Goal: Task Accomplishment & Management: Complete application form

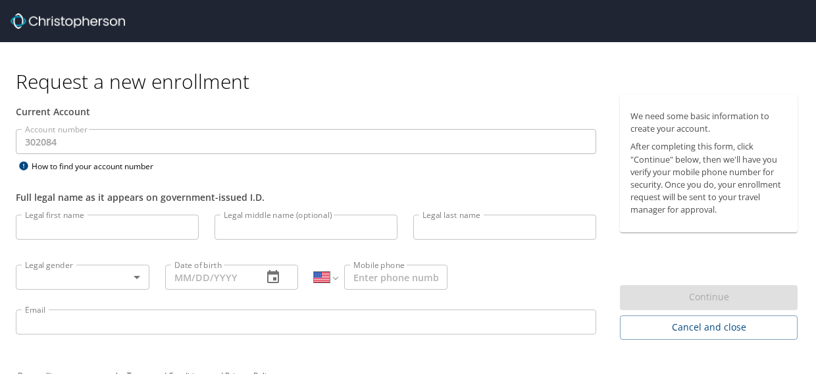
select select "US"
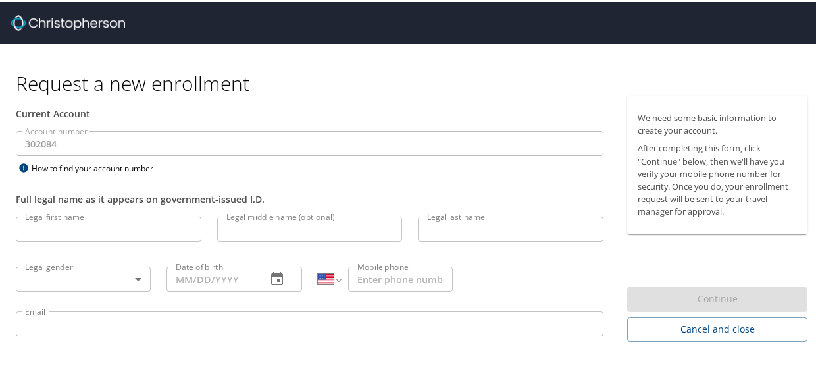
scroll to position [32, 0]
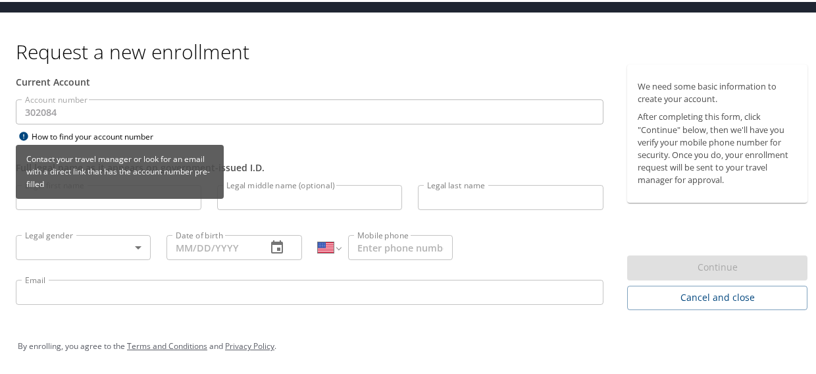
click at [99, 205] on div "Contact your travel manager or look for an email with a direct link that has th…" at bounding box center [120, 174] width 208 height 63
click at [134, 203] on div "Contact your travel manager or look for an email with a direct link that has th…" at bounding box center [120, 174] width 208 height 63
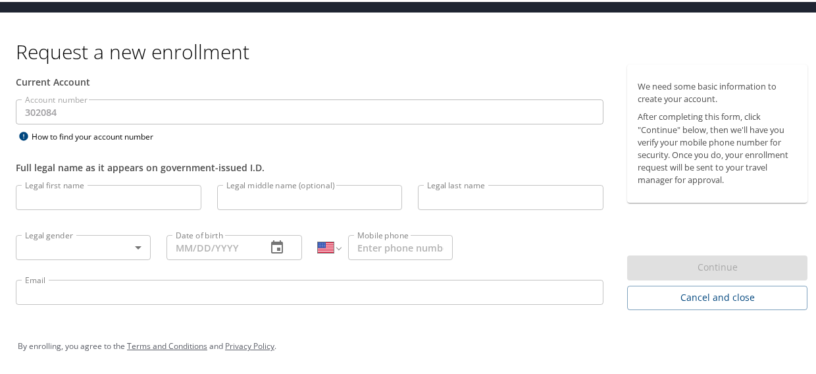
click at [115, 199] on input "Legal first name" at bounding box center [109, 195] width 186 height 25
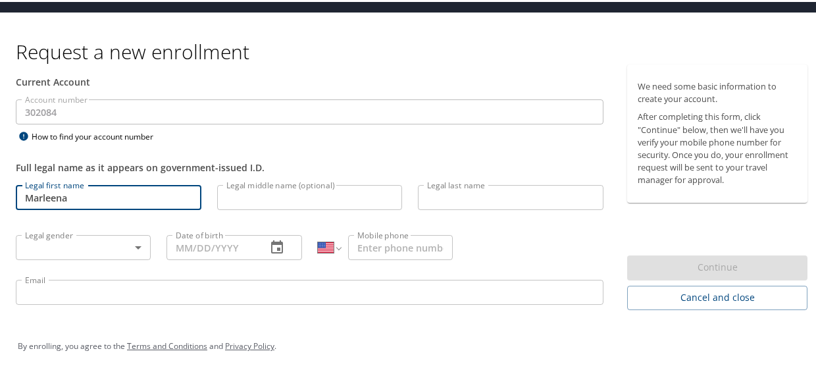
type input "Marleena"
click at [276, 198] on input "Legal middle name (optional)" at bounding box center [310, 195] width 186 height 25
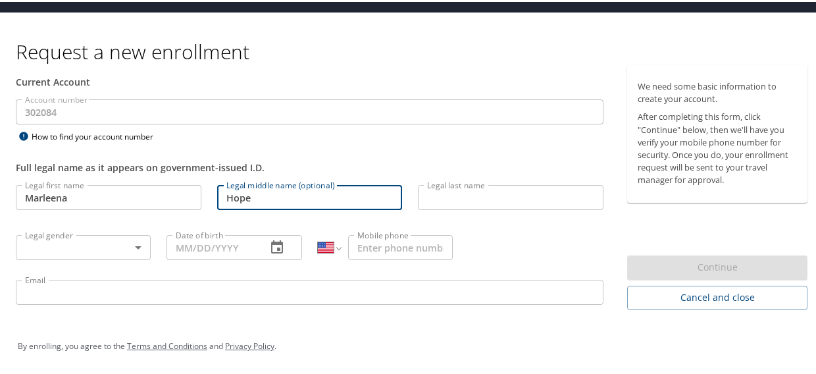
type input "Hope"
click at [442, 199] on input "Legal last name" at bounding box center [511, 195] width 186 height 25
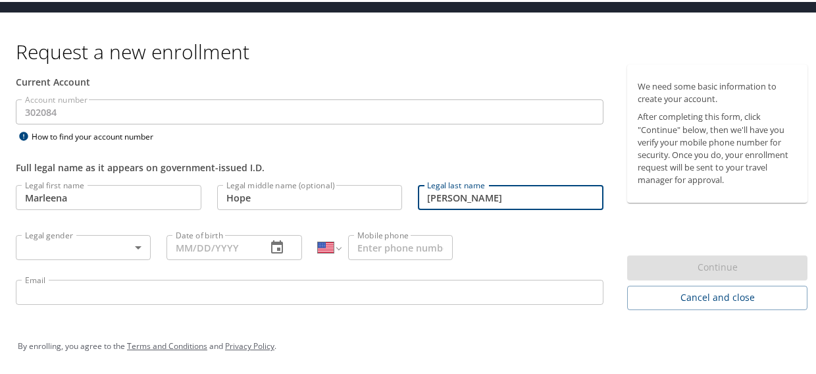
type input "[PERSON_NAME]"
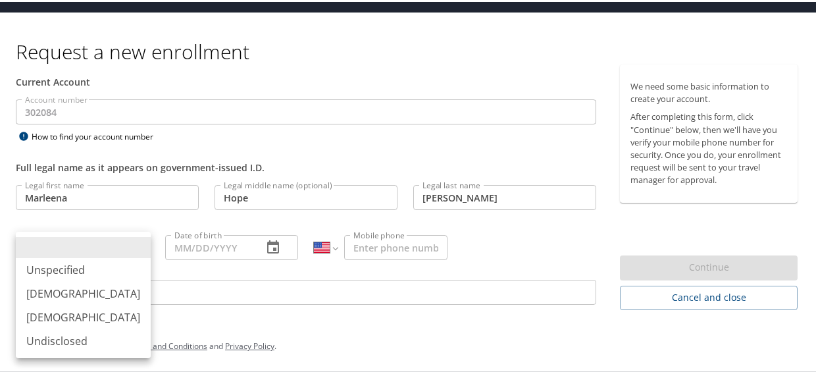
click at [121, 251] on body "Request a new enrollment Current Account Account number 302084 Account number H…" at bounding box center [413, 155] width 826 height 374
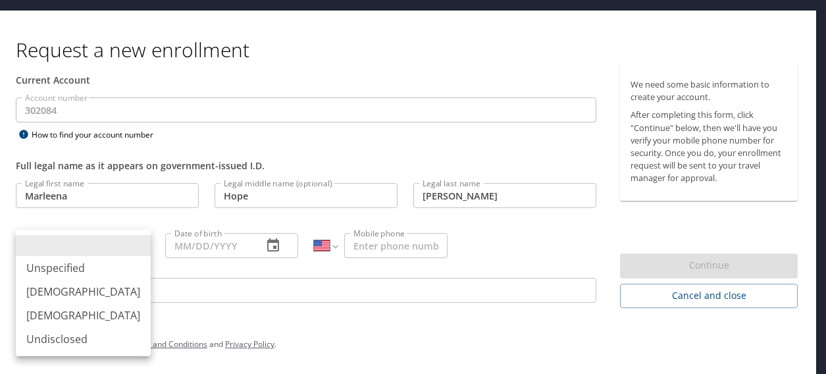
click at [80, 317] on li "[DEMOGRAPHIC_DATA]" at bounding box center [83, 315] width 135 height 24
type input "[DEMOGRAPHIC_DATA]"
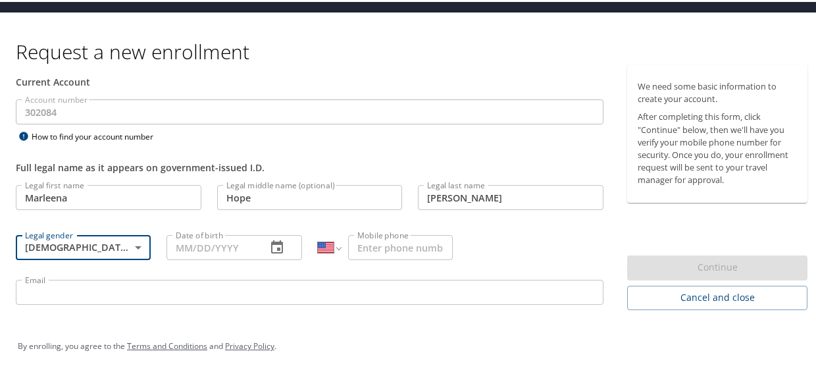
click at [218, 248] on input "Date of birth" at bounding box center [211, 245] width 89 height 25
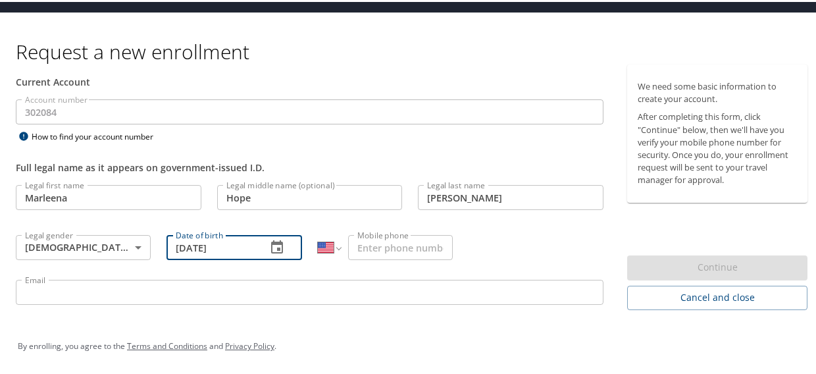
type input "[DATE]"
click at [421, 255] on input "Mobile phone" at bounding box center [400, 245] width 105 height 25
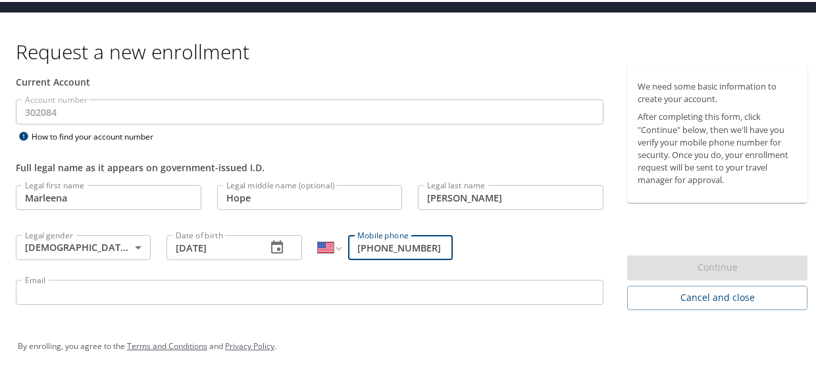
type input "[PHONE_NUMBER]"
click at [331, 286] on input "Email" at bounding box center [310, 290] width 588 height 25
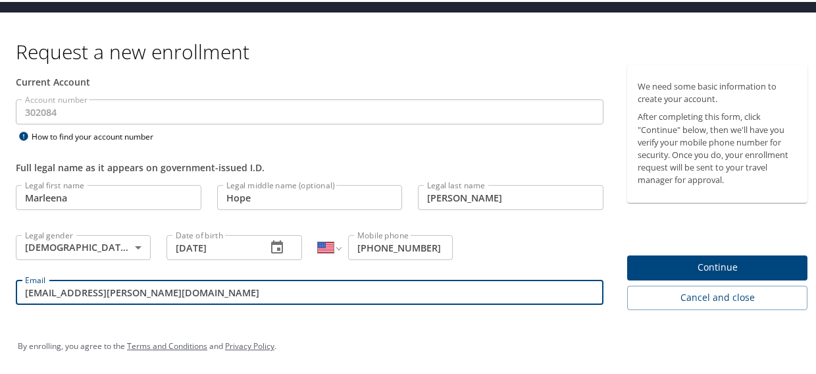
type input "[EMAIL_ADDRESS][PERSON_NAME][DOMAIN_NAME]"
click at [278, 82] on div "Current Account" at bounding box center [310, 80] width 588 height 14
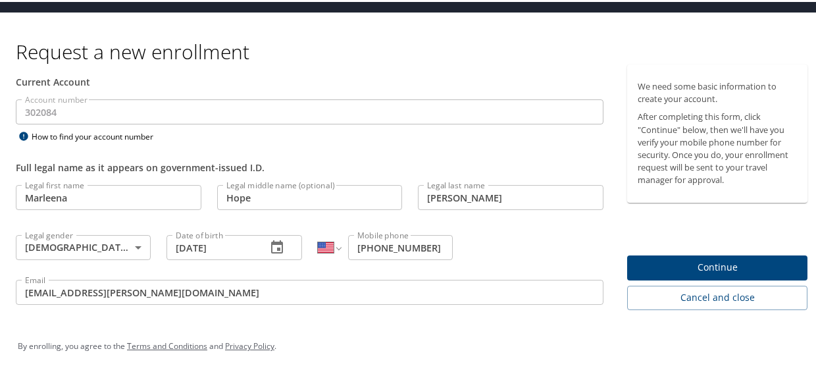
click at [724, 267] on span "Continue" at bounding box center [717, 265] width 159 height 16
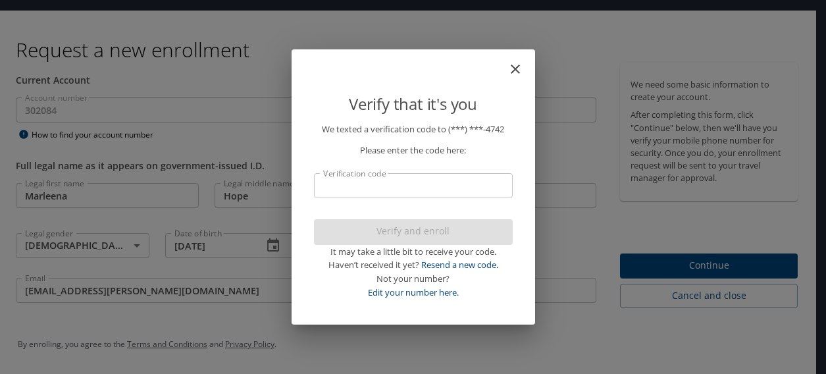
click at [373, 196] on input "Verification code" at bounding box center [413, 185] width 199 height 25
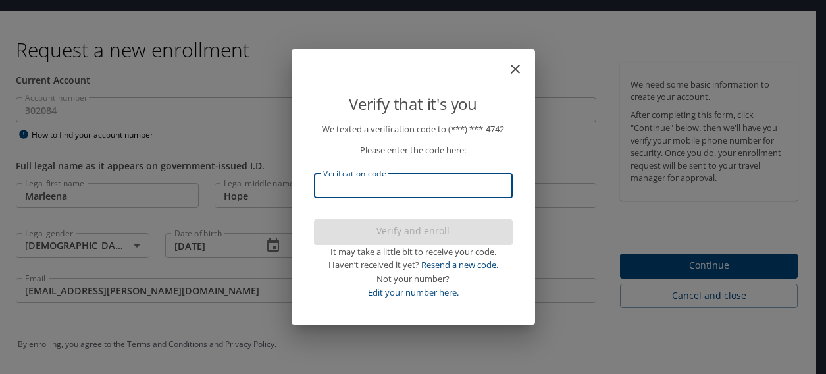
click at [442, 267] on link "Resend a new code." at bounding box center [459, 265] width 77 height 12
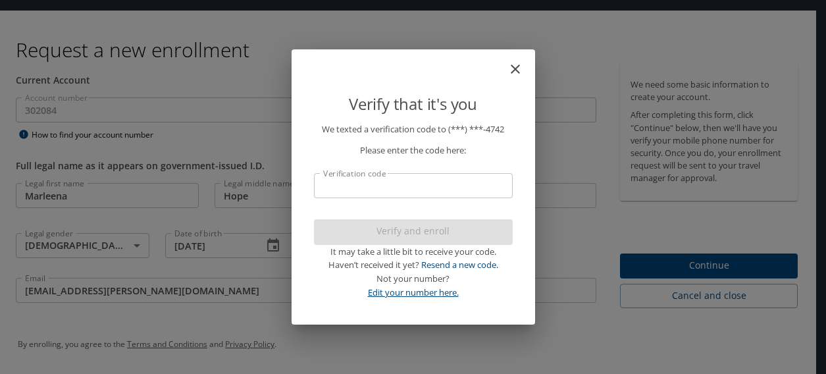
click at [433, 290] on link "Edit your number here." at bounding box center [413, 292] width 91 height 12
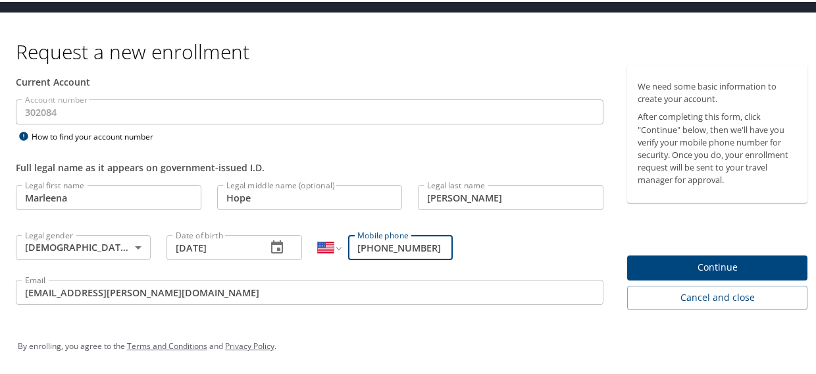
type input "[PHONE_NUMBER]"
click at [653, 259] on span "Continue" at bounding box center [717, 265] width 159 height 16
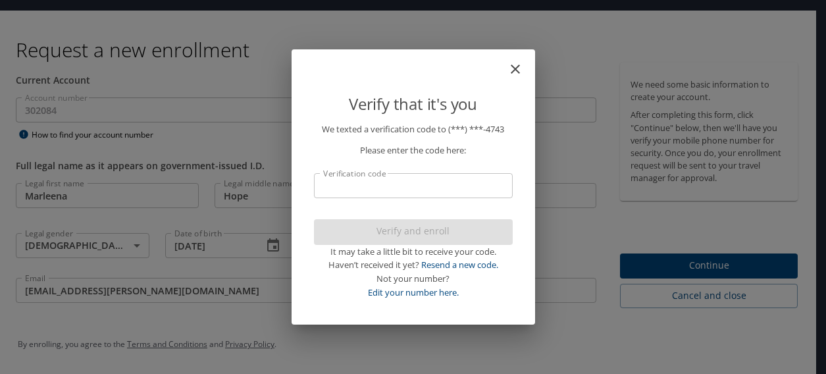
click at [419, 188] on input "Verification code" at bounding box center [413, 185] width 199 height 25
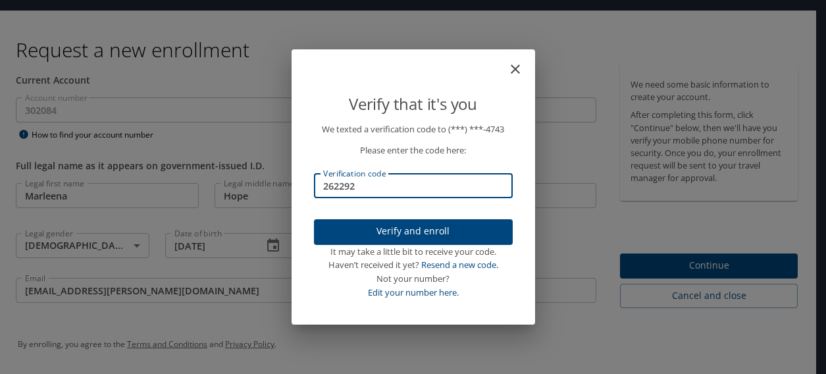
type input "262292"
click at [413, 229] on span "Verify and enroll" at bounding box center [414, 231] width 178 height 16
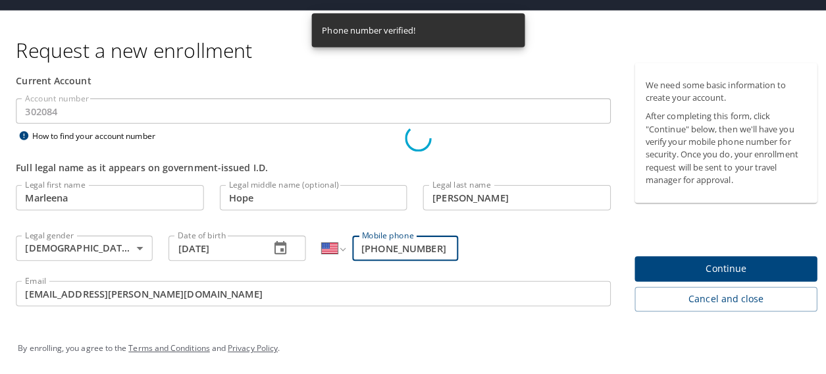
scroll to position [0, 0]
